Goal: Task Accomplishment & Management: Complete application form

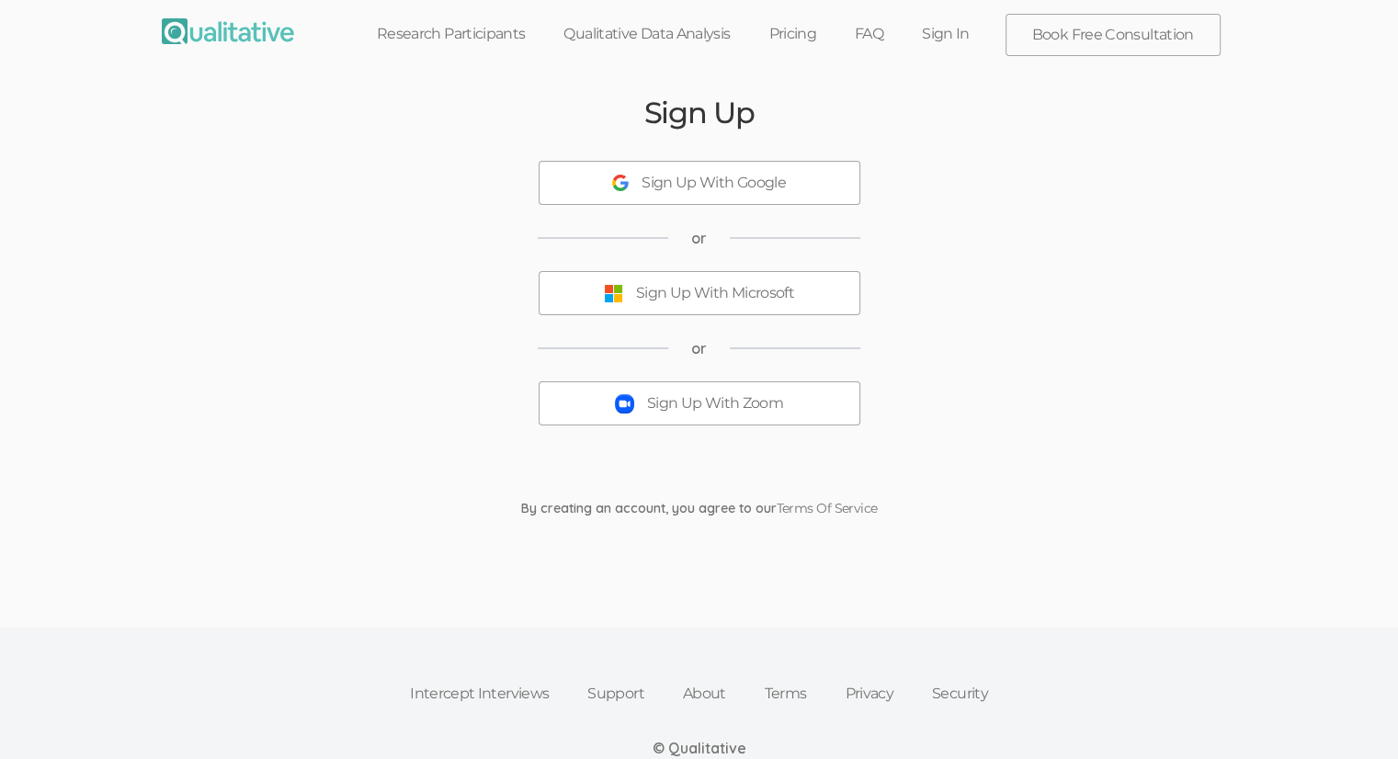
click at [731, 184] on div "Sign Up With Google" at bounding box center [713, 183] width 144 height 21
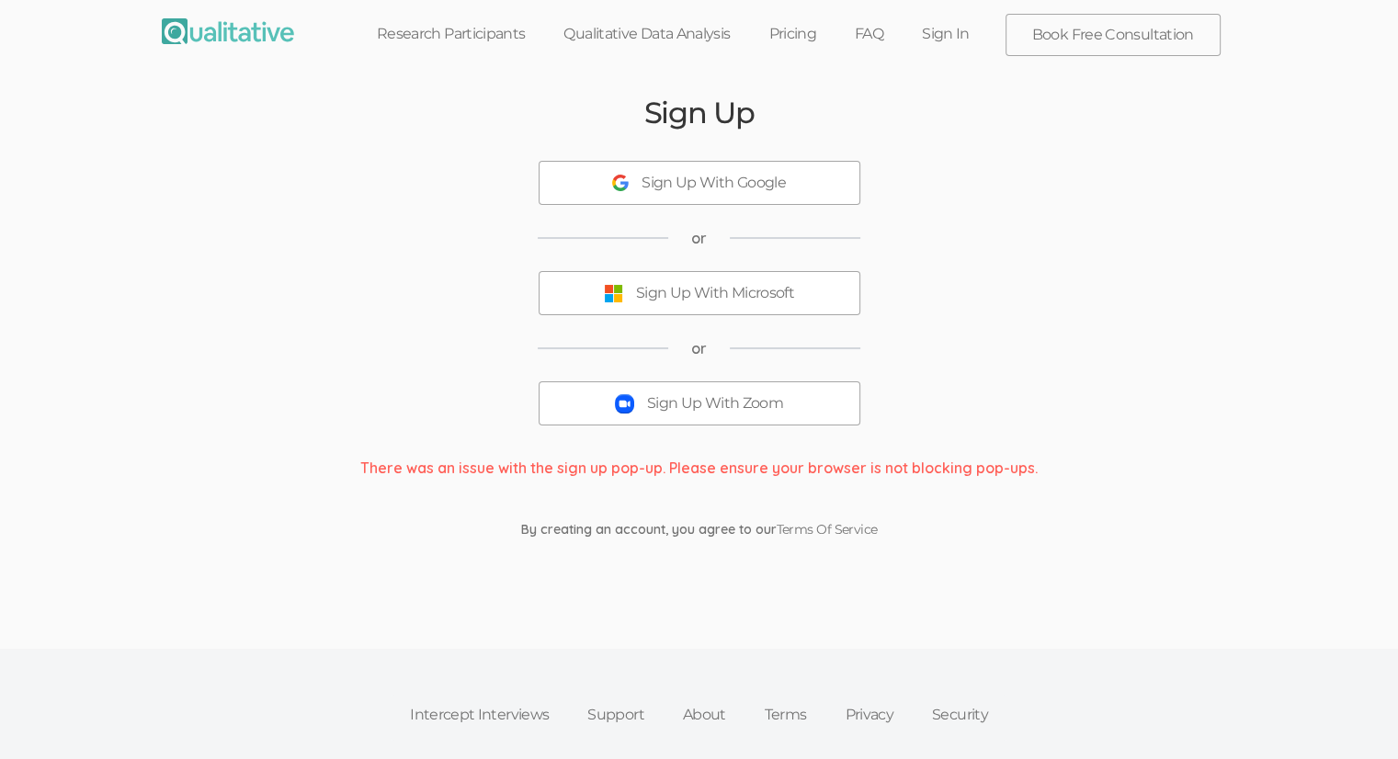
drag, startPoint x: 718, startPoint y: 390, endPoint x: 497, endPoint y: 400, distance: 220.7
click at [497, 400] on div "Sign Up Sign Up With Google or Sign Up With Microsoft or Sign Up With Zoom Ther…" at bounding box center [699, 317] width 1103 height 479
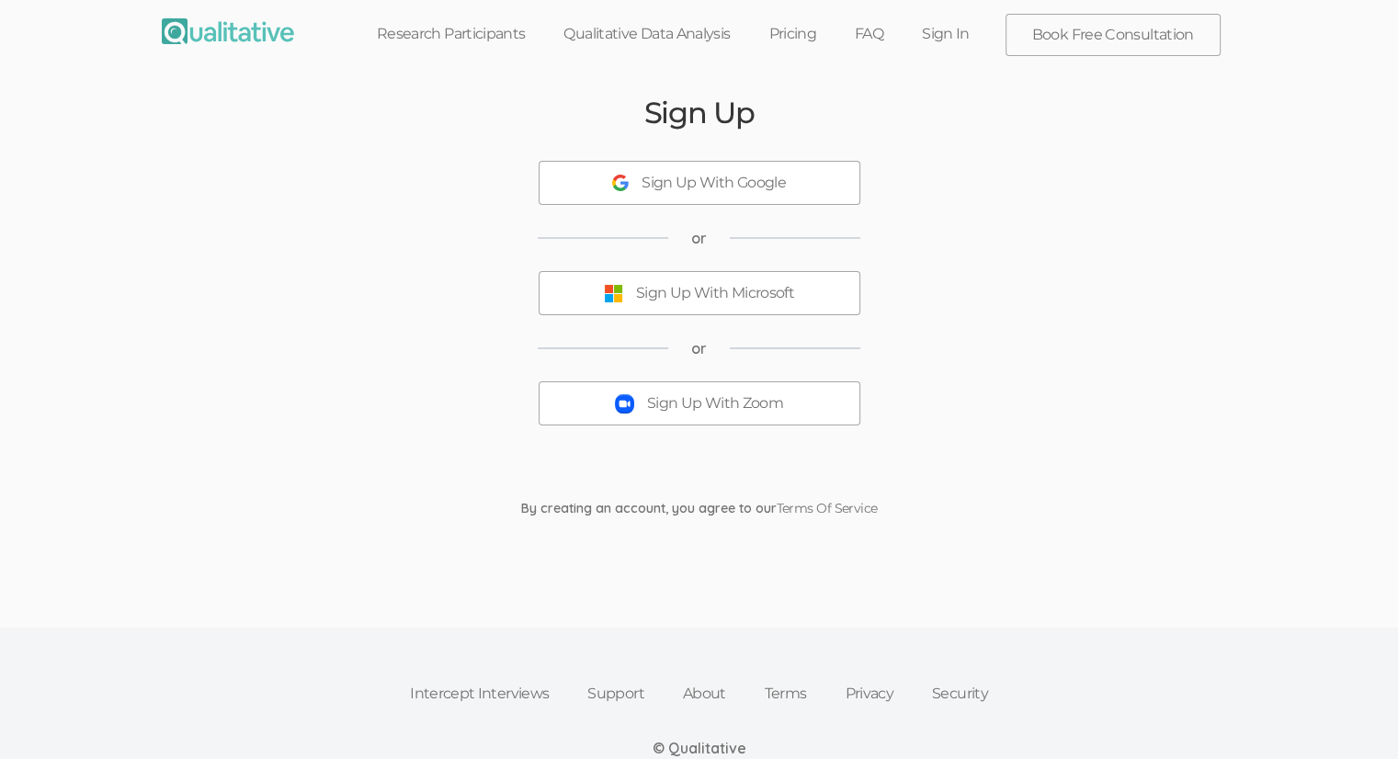
click at [721, 407] on div "Sign Up With Zoom" at bounding box center [715, 403] width 136 height 21
click at [755, 402] on div "Sign Up With Zoom" at bounding box center [715, 403] width 136 height 21
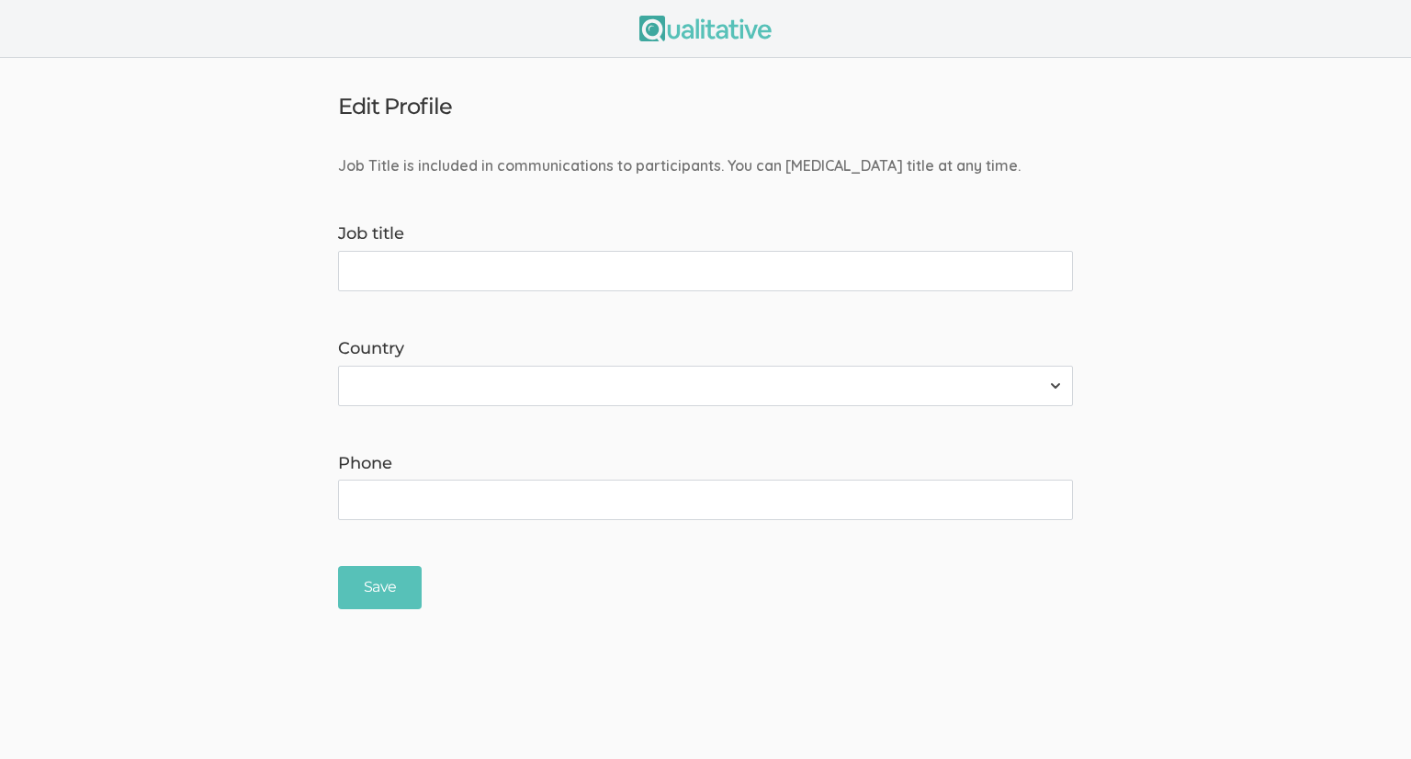
click at [419, 262] on input "Job title" at bounding box center [705, 271] width 735 height 40
type input "Researcher"
click at [480, 398] on select "Afghanistan Åland Islands Albania Algeria American Samoa Andorra Angola Anguill…" at bounding box center [705, 386] width 735 height 40
select select "237"
click at [338, 366] on select "Afghanistan Åland Islands Albania Algeria American Samoa Andorra Angola Anguill…" at bounding box center [705, 386] width 735 height 40
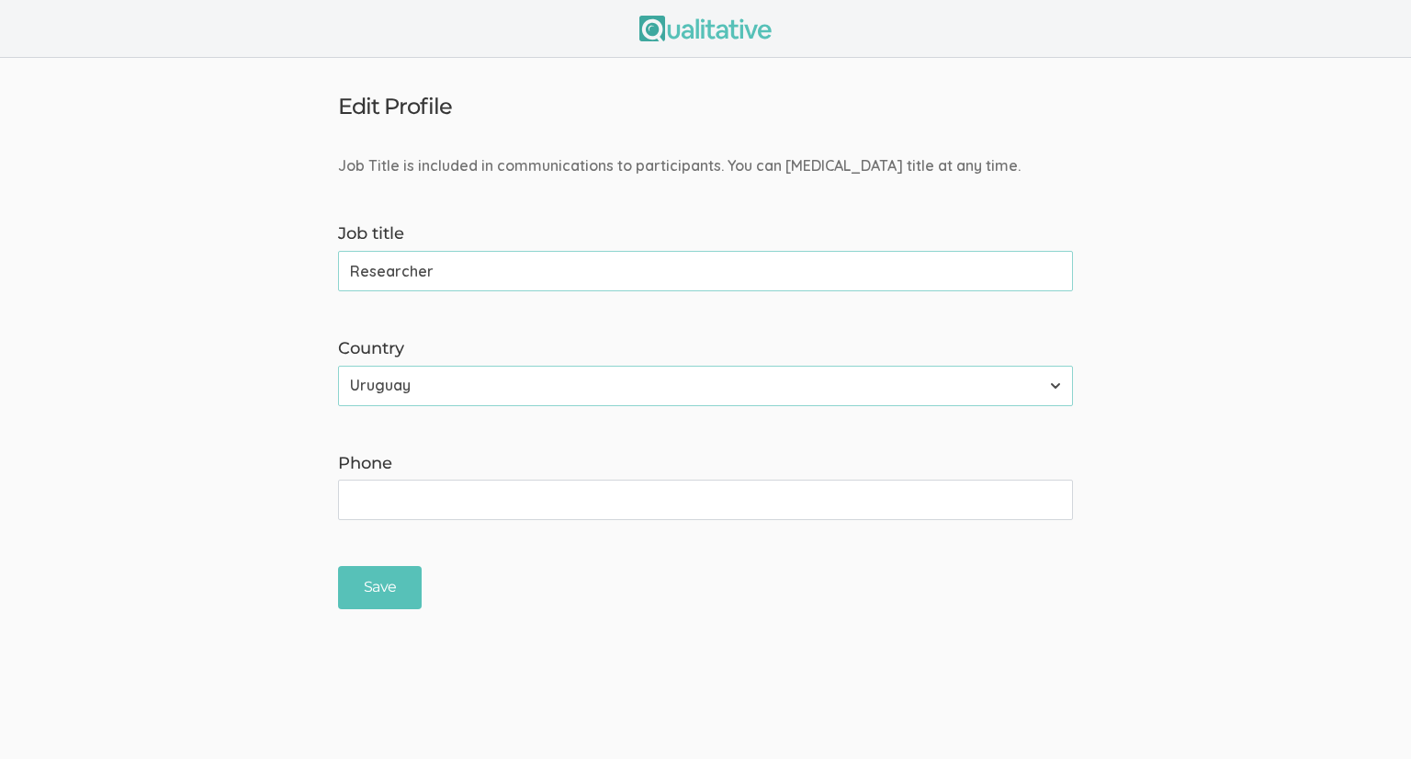
click at [452, 507] on input "Phone" at bounding box center [705, 500] width 735 height 40
type input "6155544617"
click at [402, 596] on input "Save" at bounding box center [380, 587] width 84 height 43
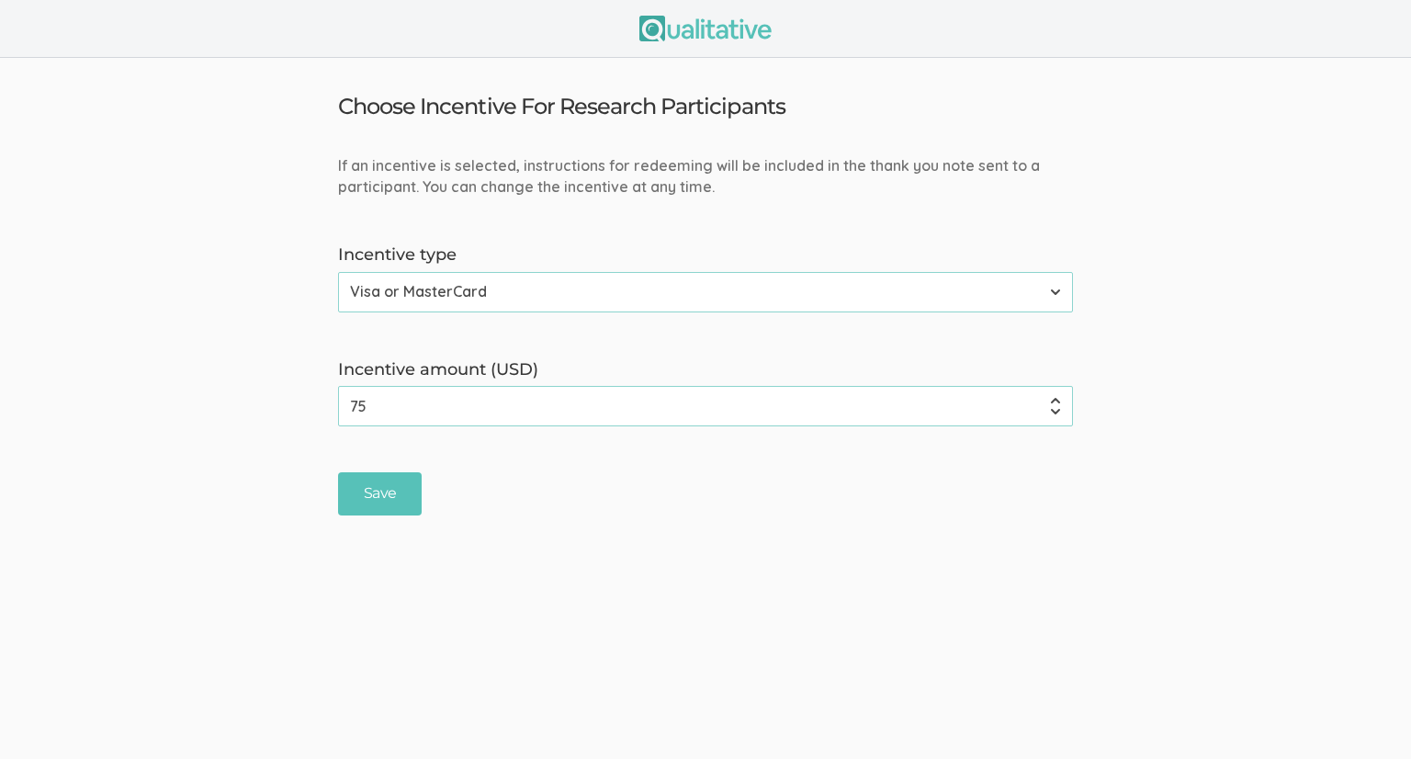
click at [463, 295] on select "None Amazon Gift Card Visa or MasterCard" at bounding box center [705, 292] width 735 height 40
click at [463, 286] on select "None Amazon Gift Card Visa or MasterCard" at bounding box center [705, 292] width 735 height 40
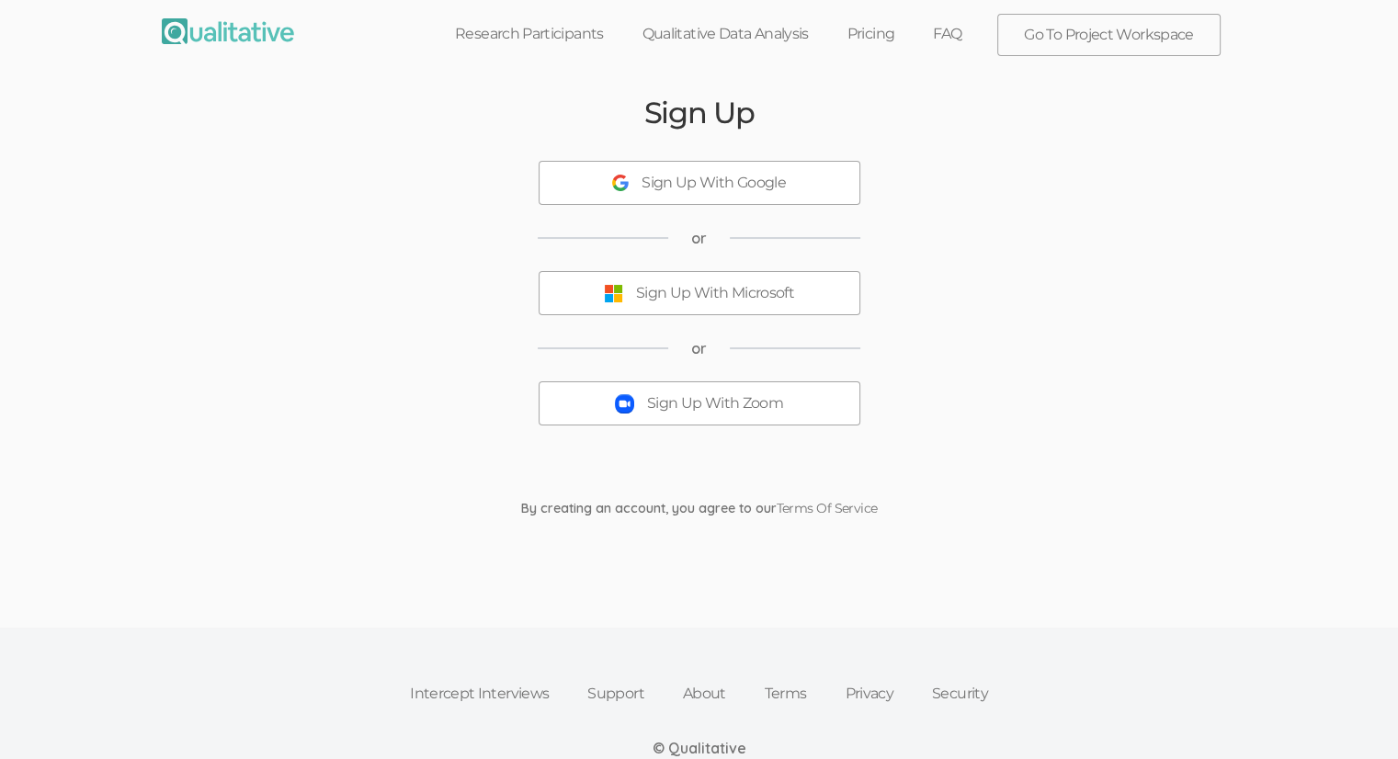
click at [692, 407] on div "Sign Up With Zoom" at bounding box center [715, 403] width 136 height 21
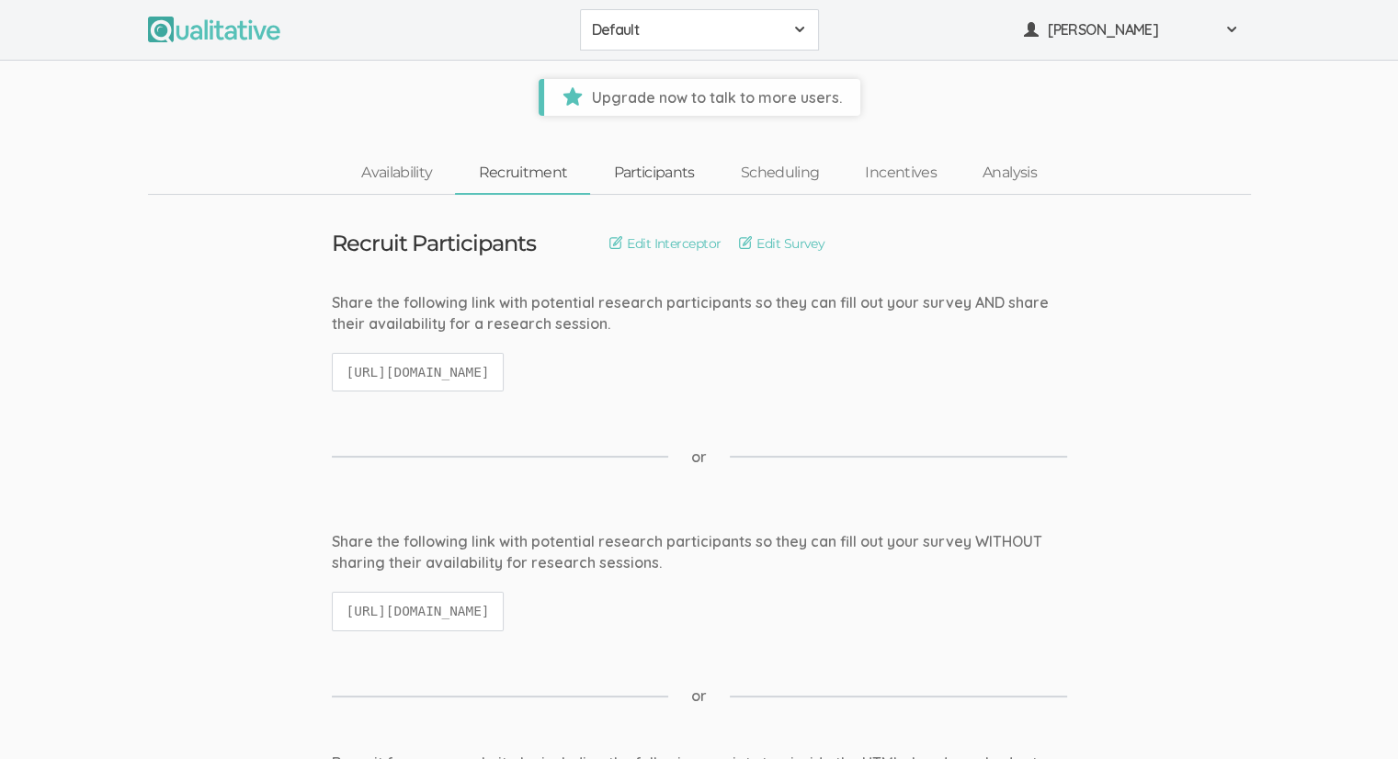
click at [635, 177] on link "Participants" at bounding box center [653, 173] width 127 height 40
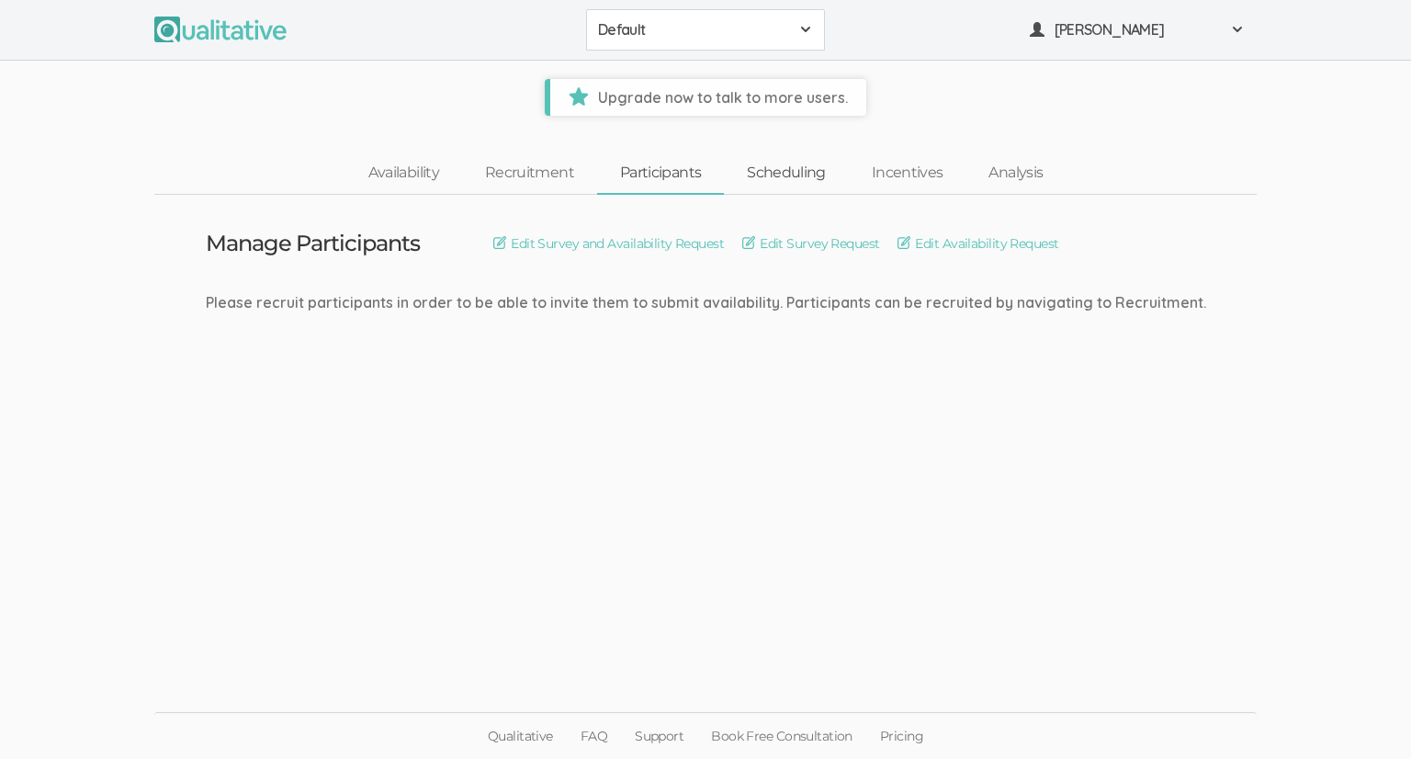
click at [773, 179] on link "Scheduling" at bounding box center [786, 173] width 125 height 40
click at [566, 170] on link "Recruitment" at bounding box center [529, 173] width 135 height 40
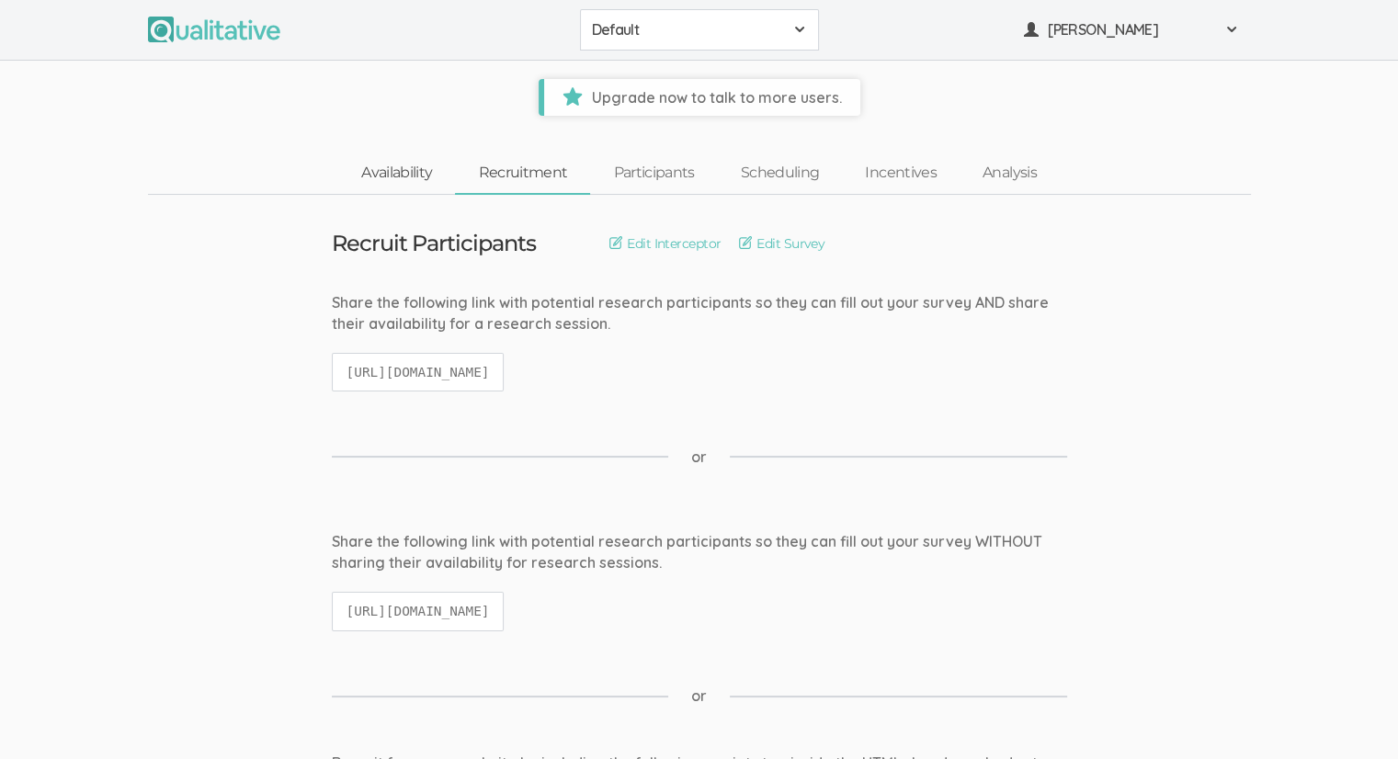
click at [426, 179] on link "Availability" at bounding box center [396, 173] width 117 height 40
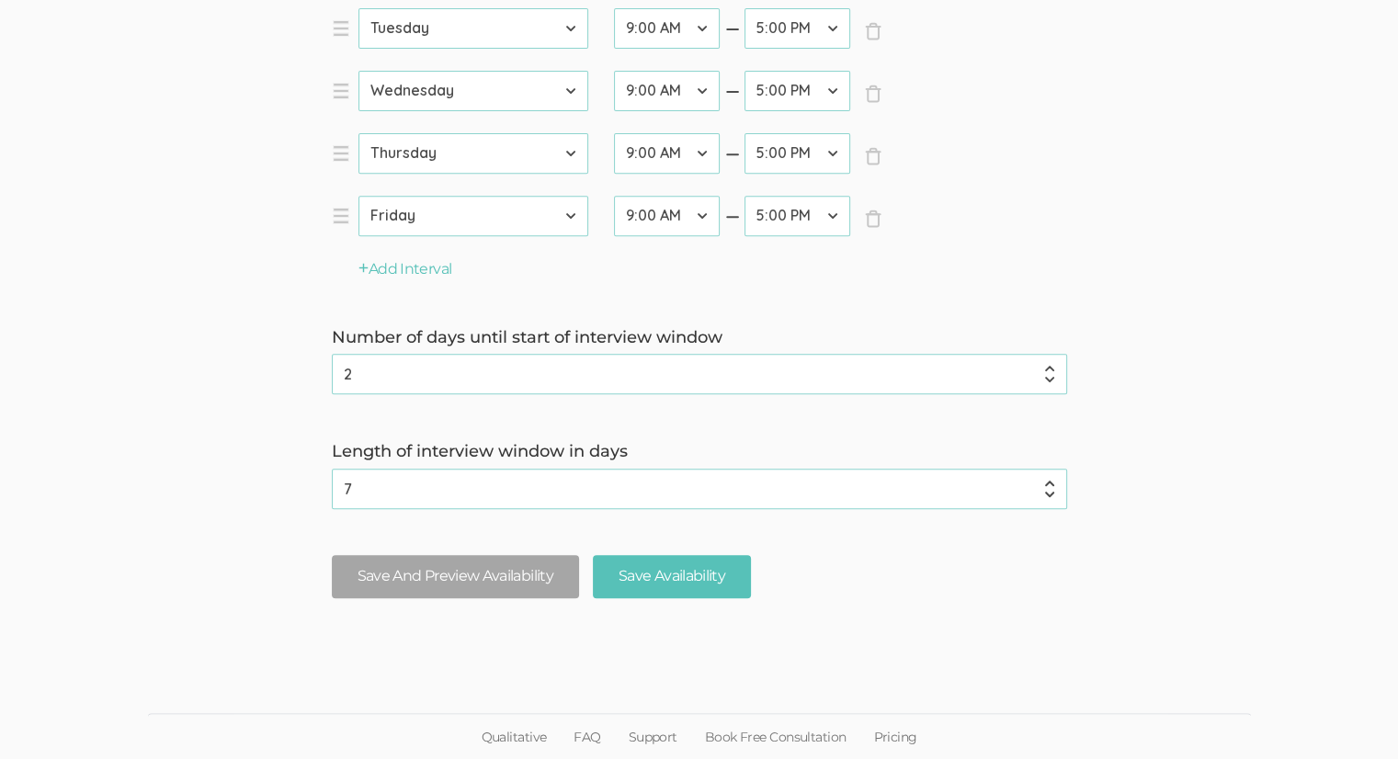
scroll to position [289, 0]
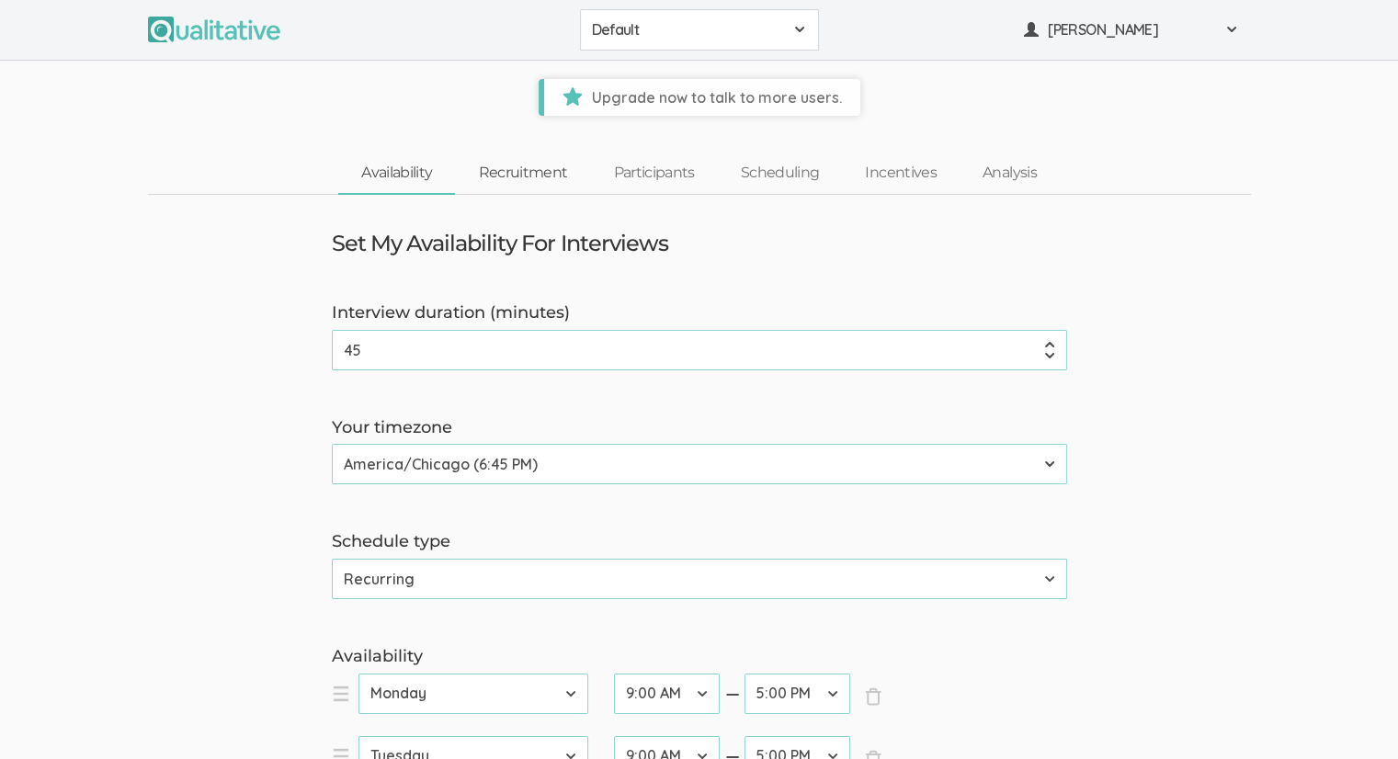
click at [515, 176] on link "Recruitment" at bounding box center [522, 173] width 135 height 40
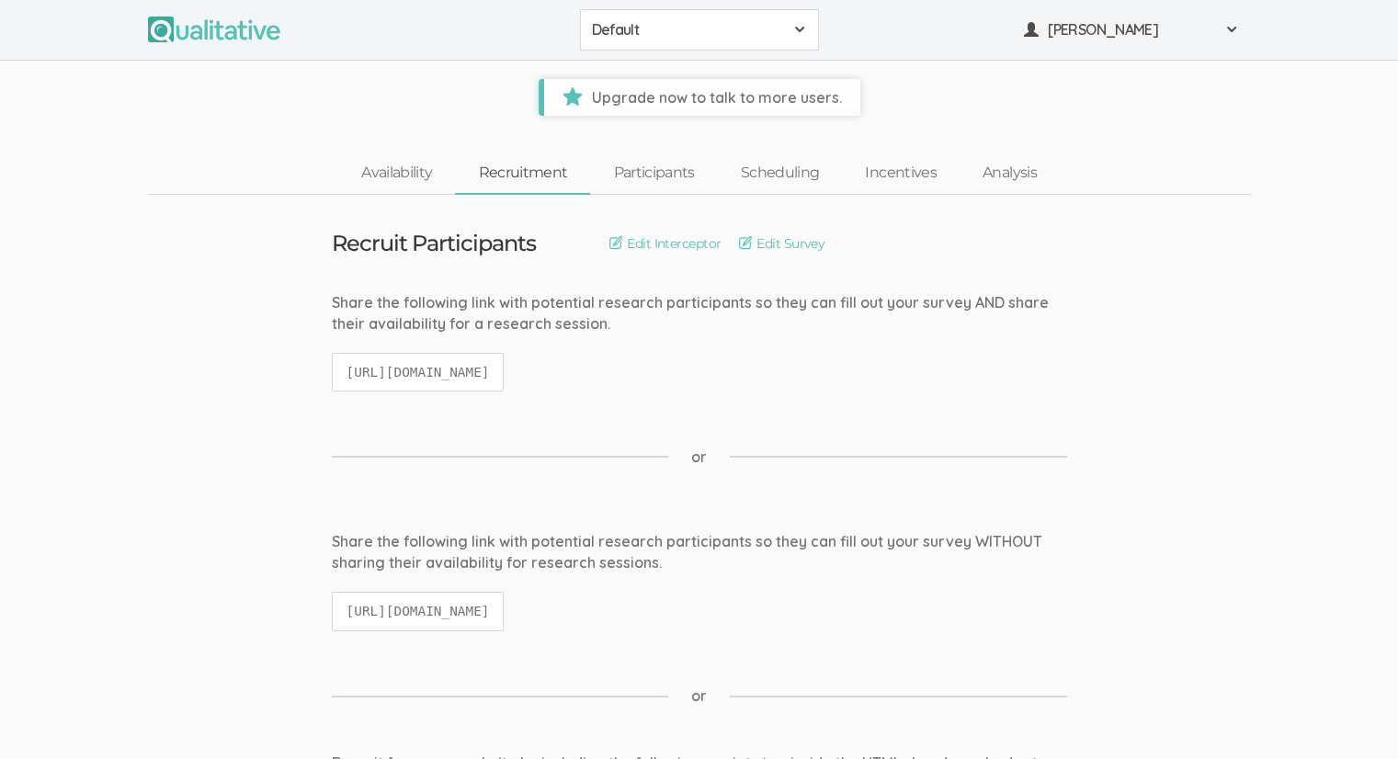
click at [677, 23] on span "Default" at bounding box center [687, 29] width 191 height 21
click at [672, 22] on span "Default" at bounding box center [687, 29] width 191 height 21
click at [659, 179] on link "Participants" at bounding box center [653, 173] width 127 height 40
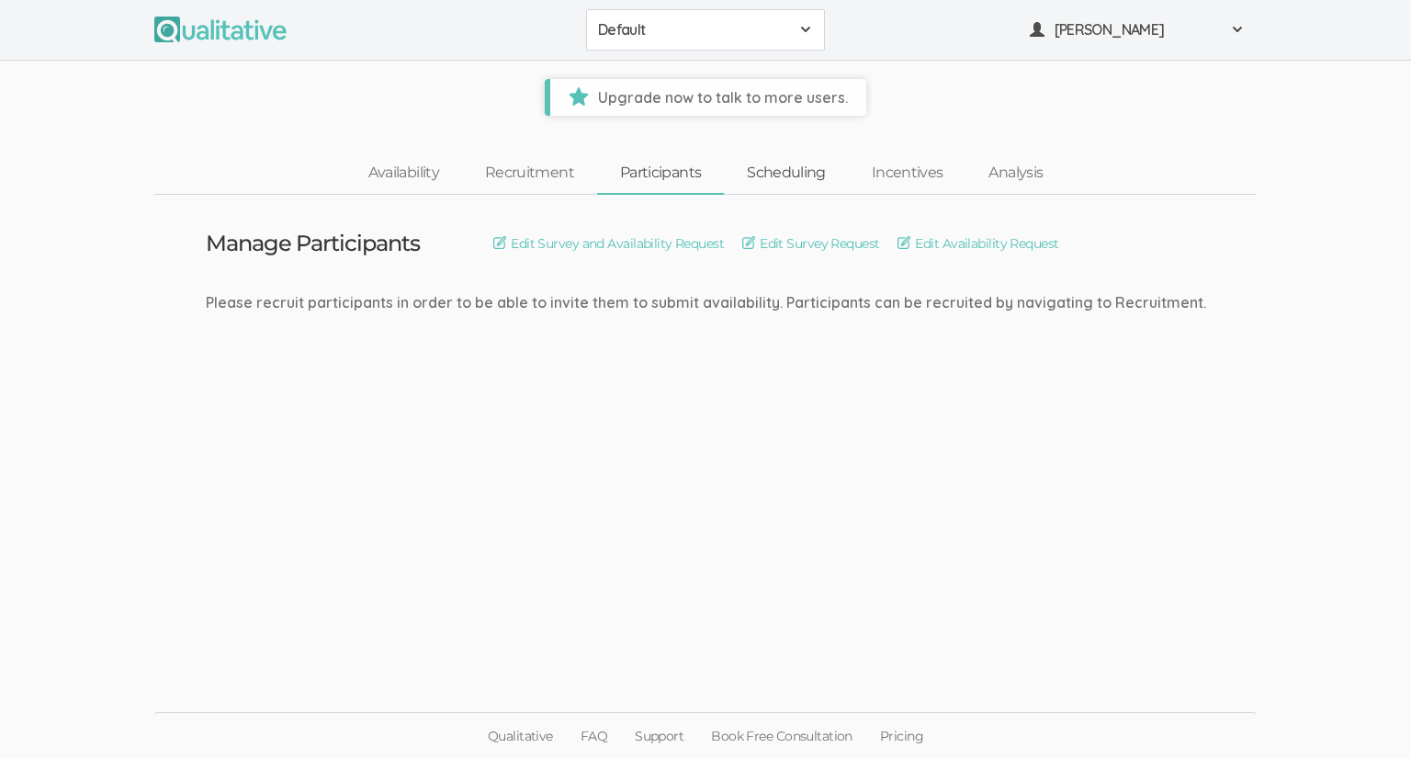
click at [758, 173] on link "Scheduling" at bounding box center [786, 173] width 125 height 40
click at [577, 169] on link "Recruitment" at bounding box center [529, 173] width 135 height 40
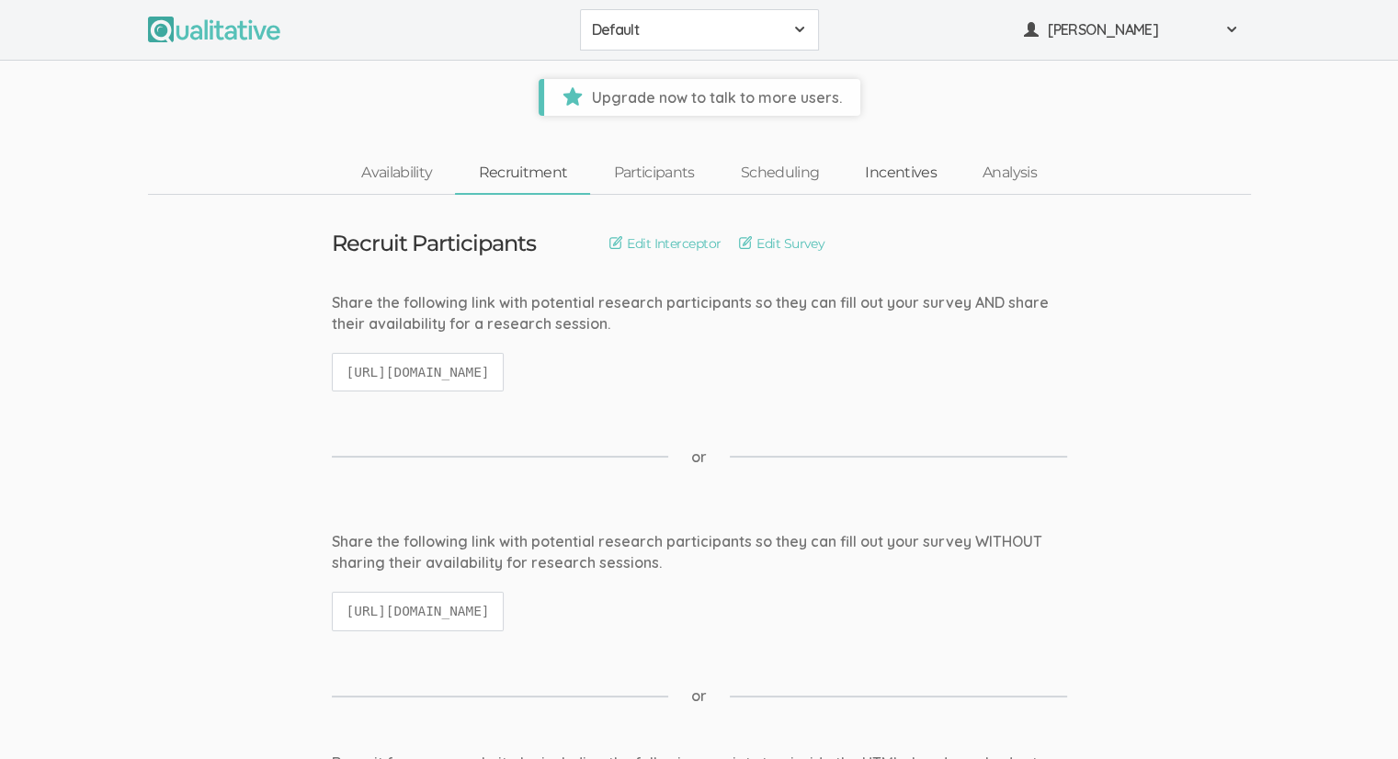
click at [911, 185] on link "Incentives" at bounding box center [901, 173] width 118 height 40
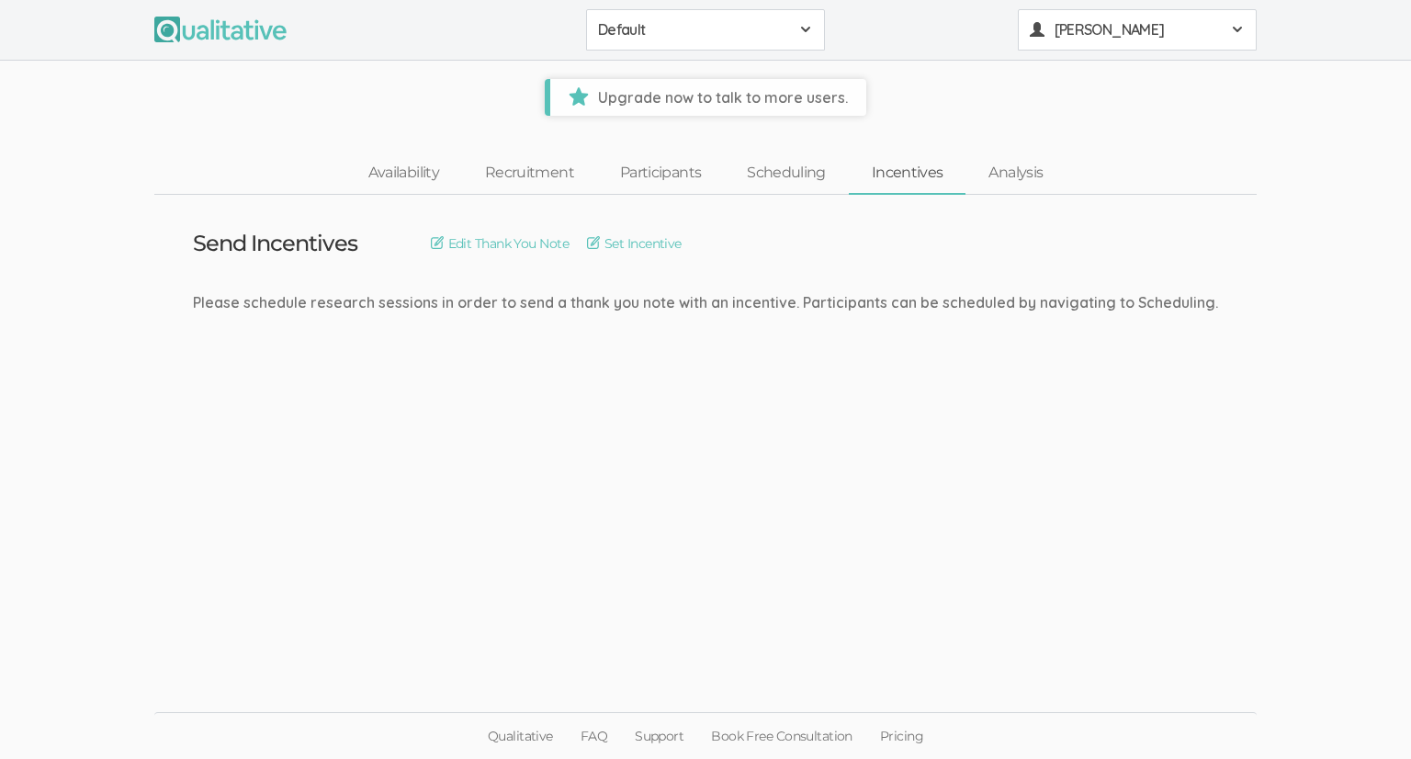
click at [1150, 39] on span "[PERSON_NAME]" at bounding box center [1137, 29] width 165 height 21
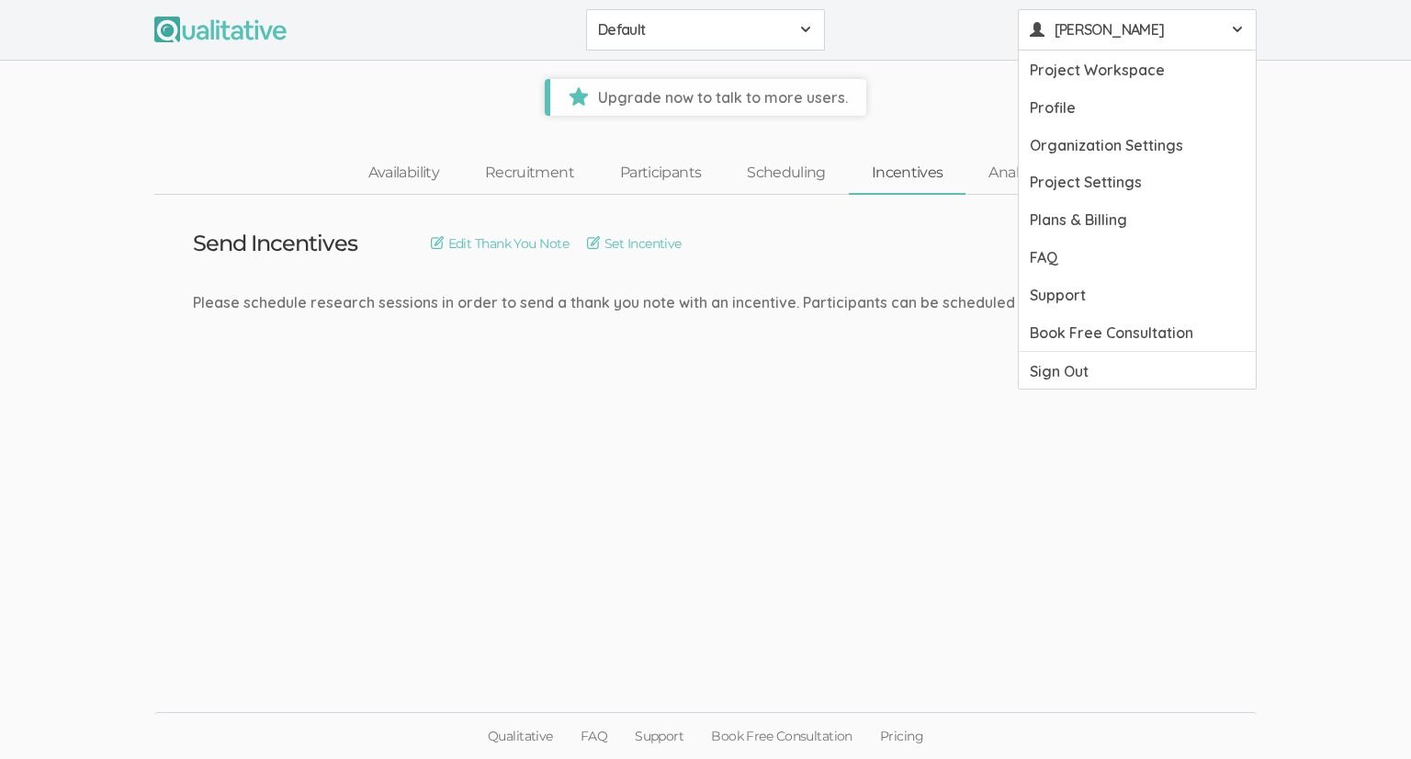
click at [779, 30] on span "Default" at bounding box center [693, 29] width 191 height 21
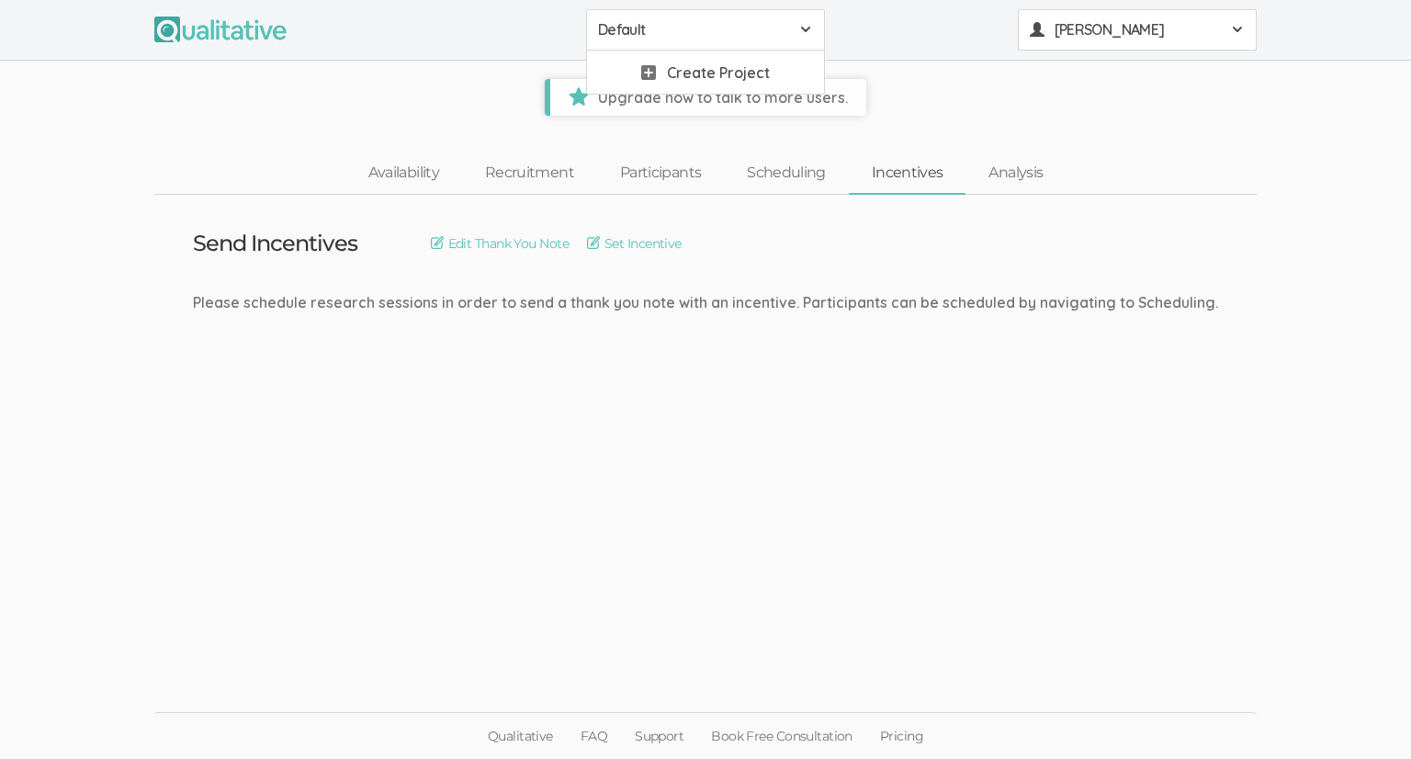
click at [1120, 24] on span "[PERSON_NAME]" at bounding box center [1137, 29] width 165 height 21
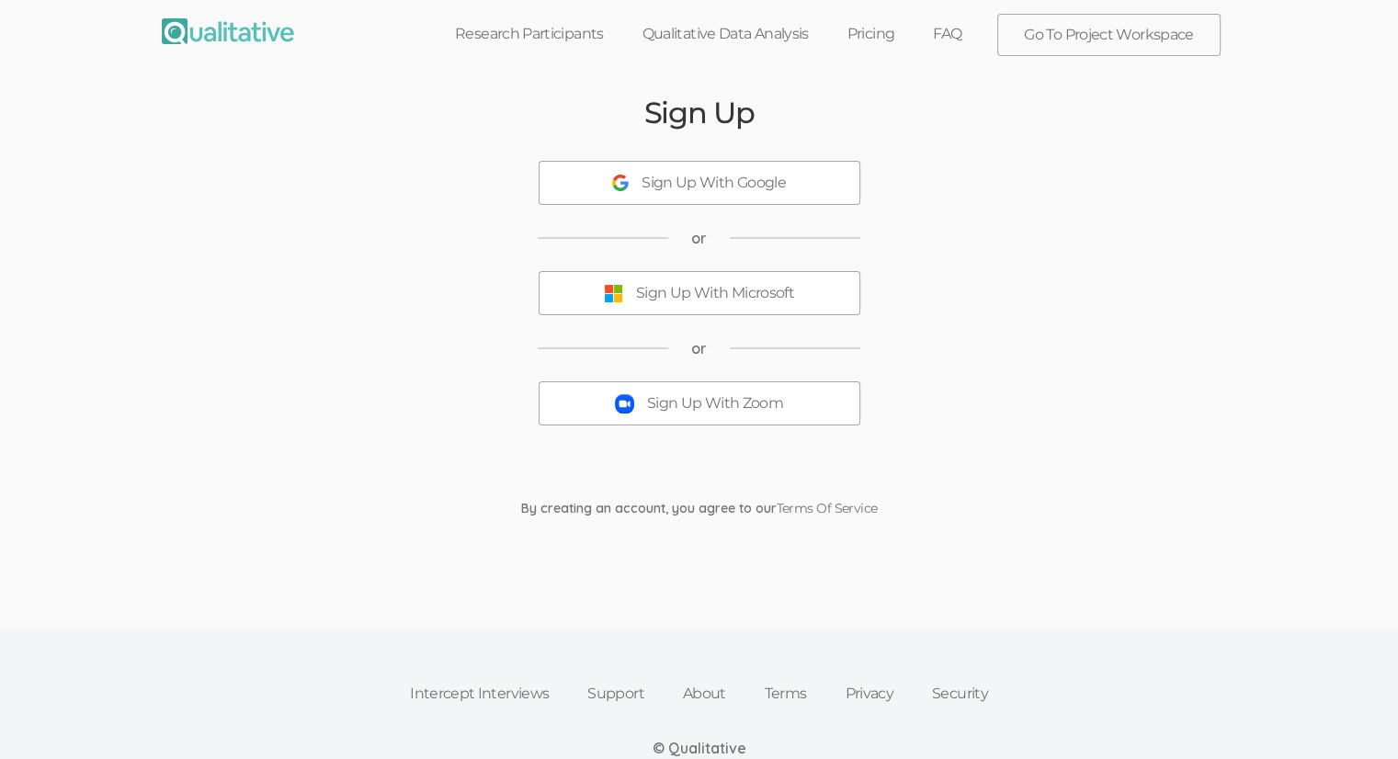
click at [719, 413] on div "Sign Up With Zoom" at bounding box center [715, 403] width 136 height 21
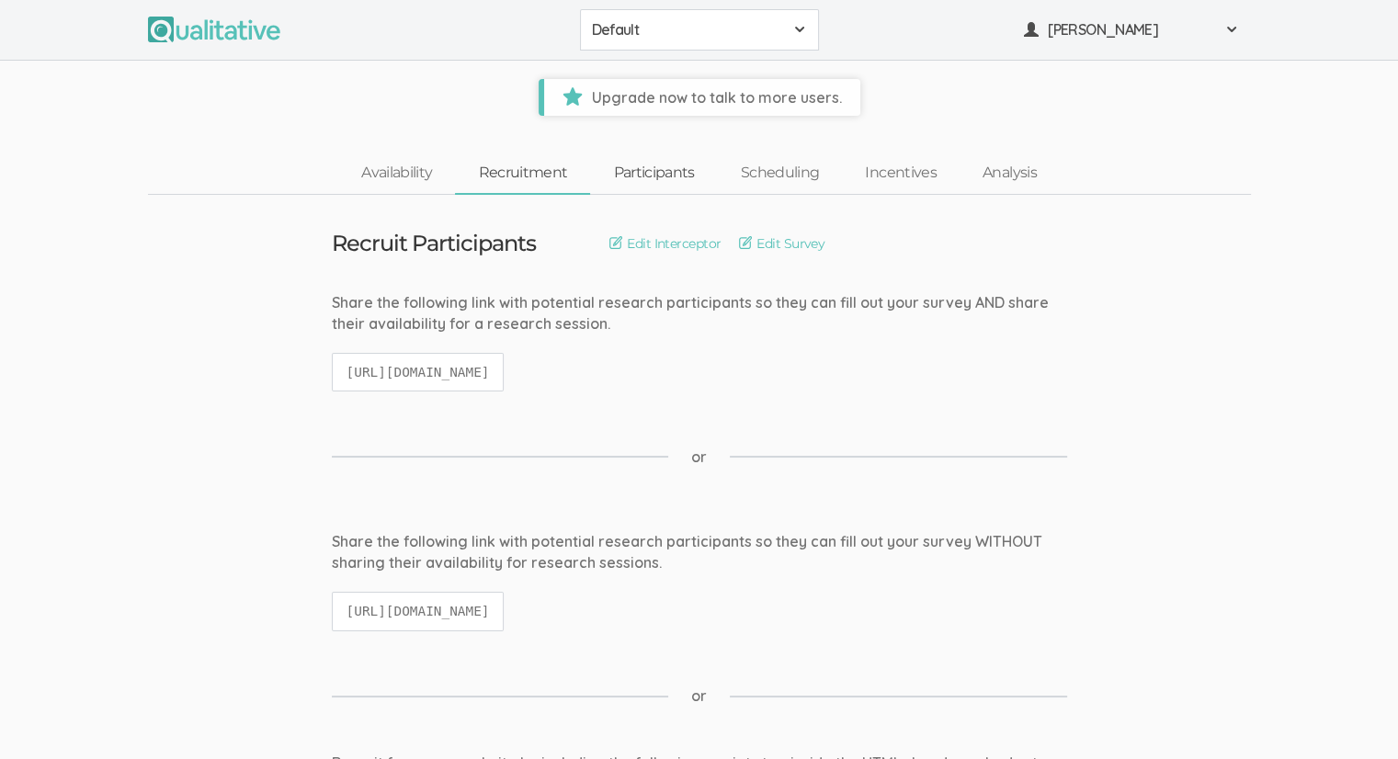
click at [670, 170] on link "Participants" at bounding box center [653, 173] width 127 height 40
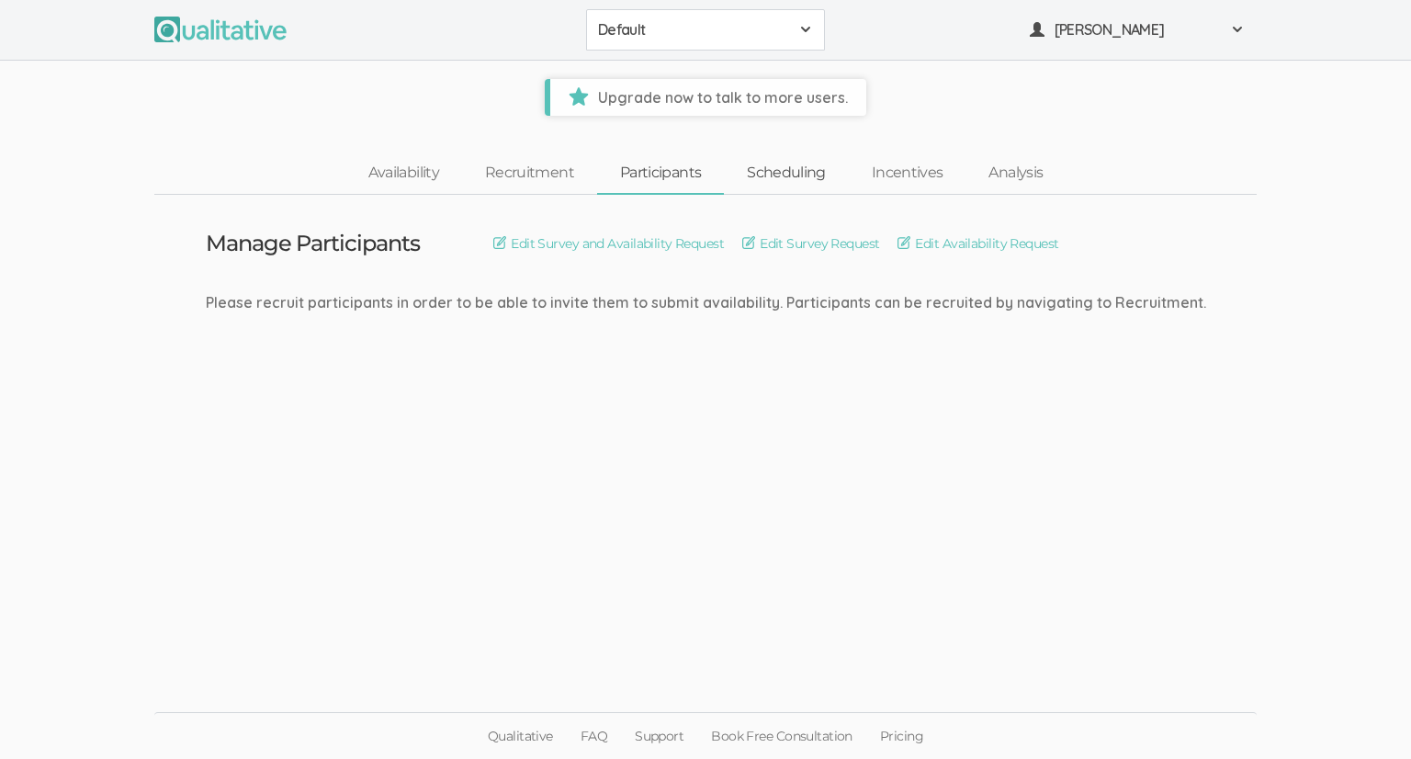
click at [786, 183] on link "Scheduling" at bounding box center [786, 173] width 125 height 40
click at [992, 186] on link "Analysis" at bounding box center [1016, 173] width 100 height 40
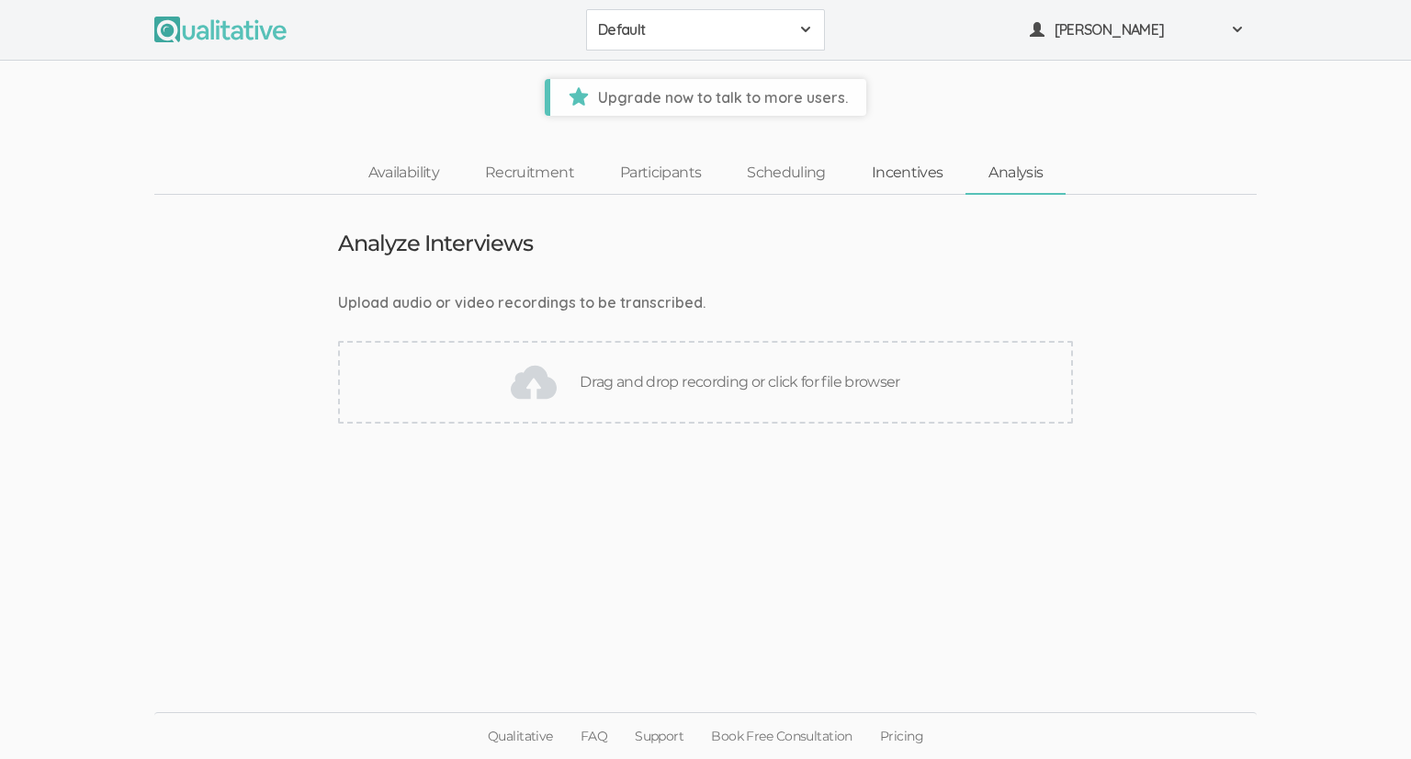
click at [933, 176] on link "Incentives" at bounding box center [908, 173] width 118 height 40
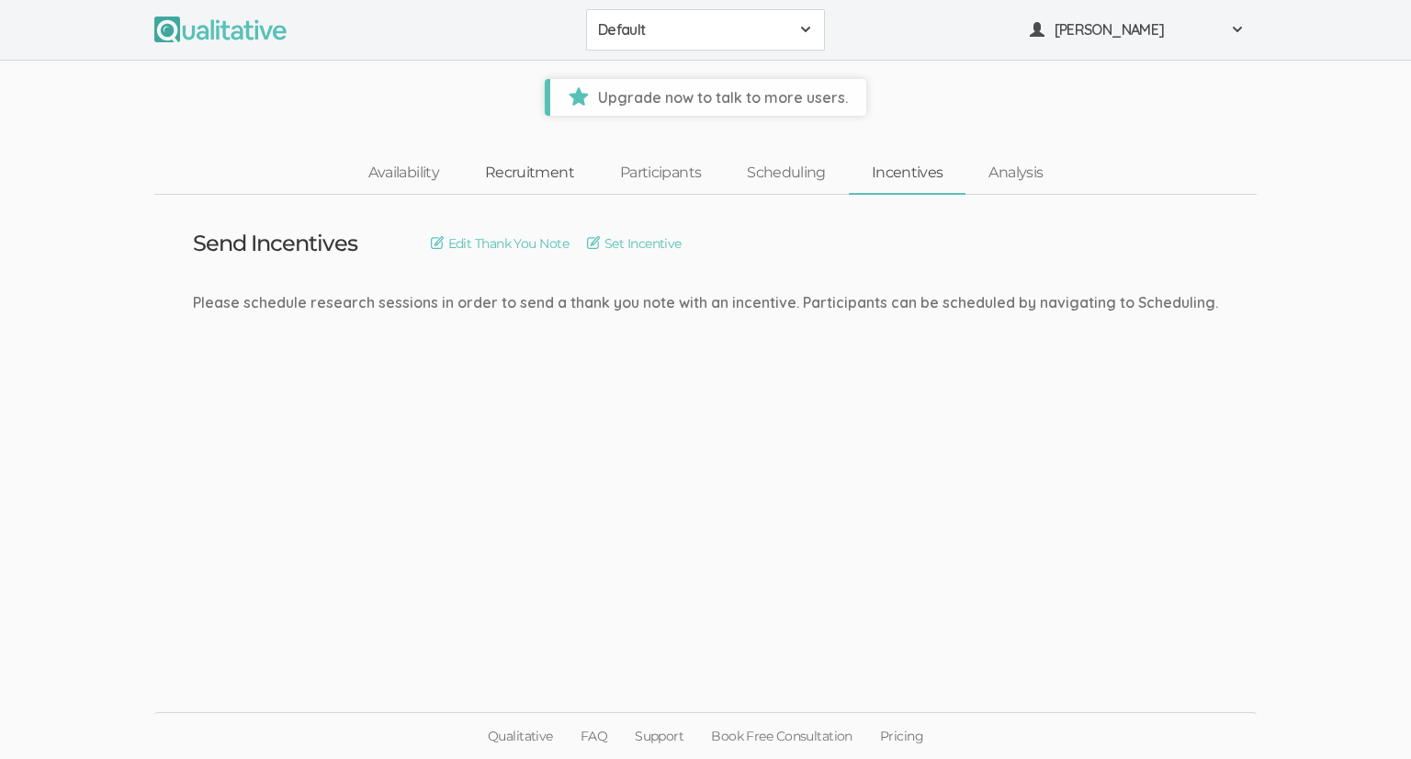
click at [526, 161] on link "Recruitment" at bounding box center [529, 173] width 135 height 40
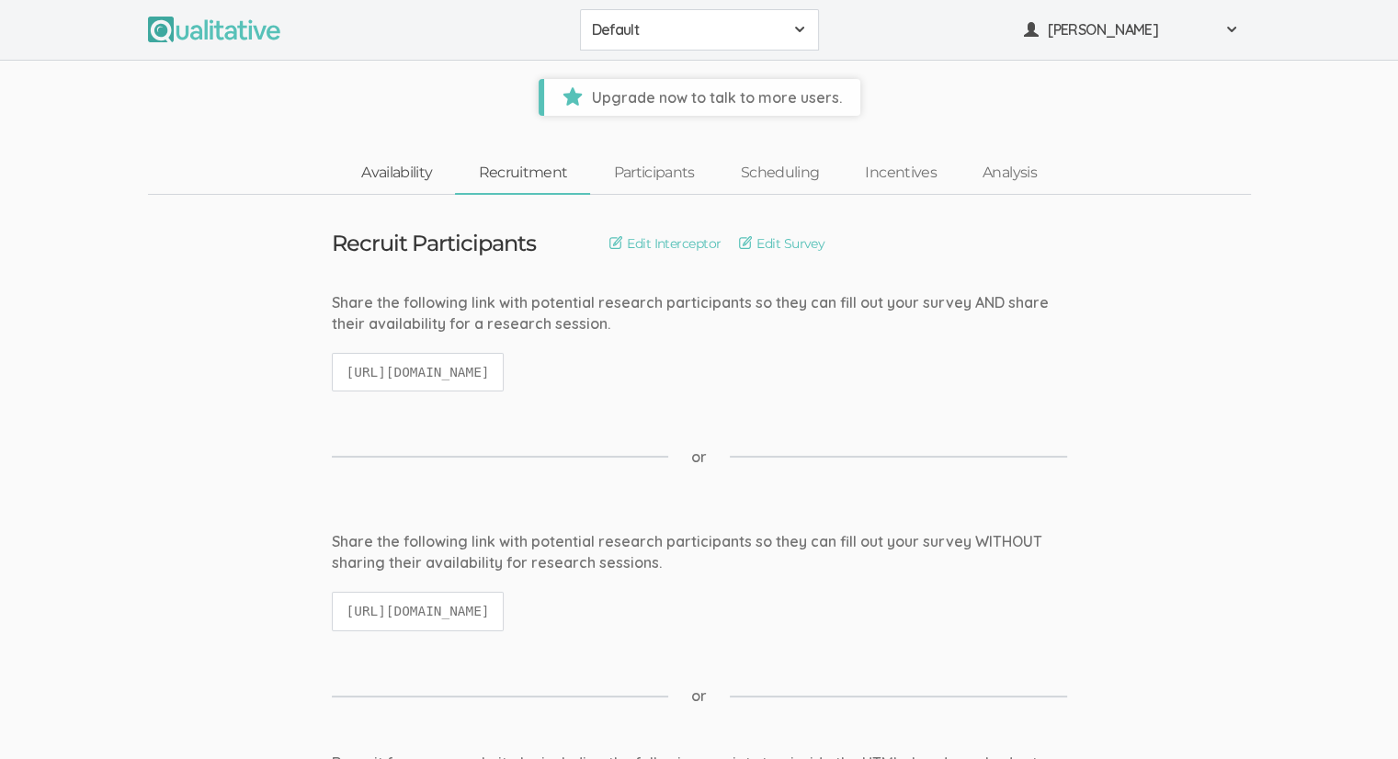
click at [419, 169] on link "Availability" at bounding box center [396, 173] width 117 height 40
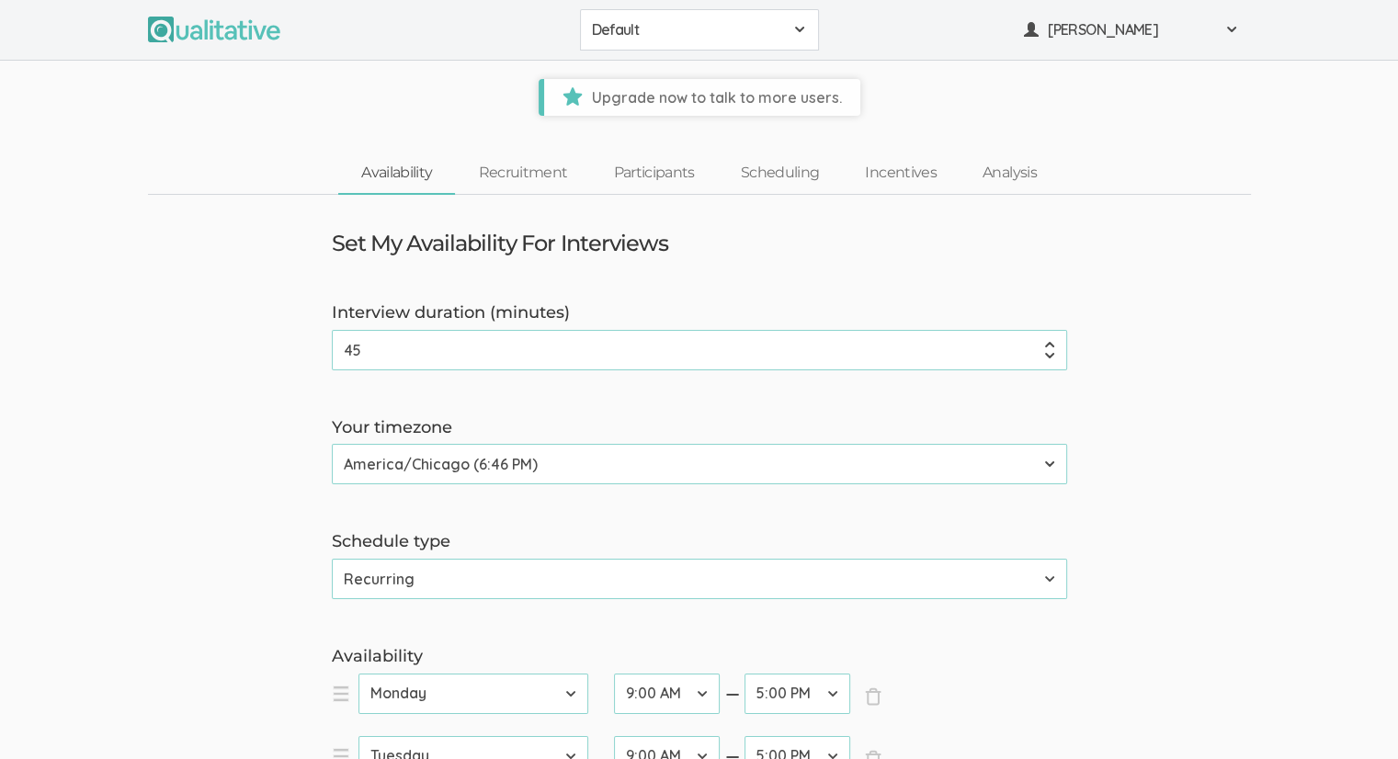
click at [1081, 71] on ui-view "Upgrade now to talk to more users." at bounding box center [699, 88] width 1398 height 55
click at [1038, 35] on div "[PERSON_NAME]" at bounding box center [1131, 29] width 215 height 21
